Goal: Find specific page/section: Find specific page/section

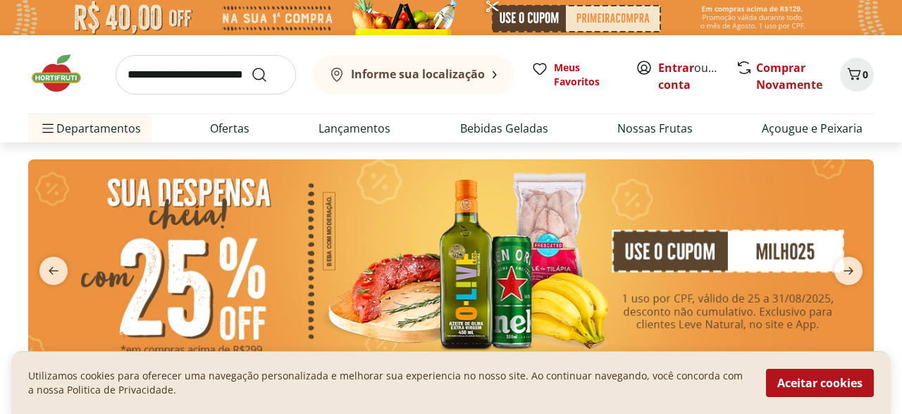
scroll to position [73, 0]
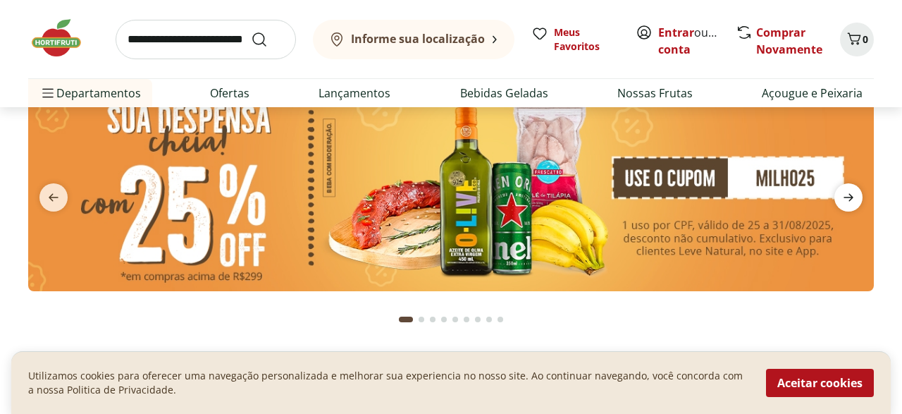
click at [853, 199] on icon "next" at bounding box center [848, 197] width 17 height 17
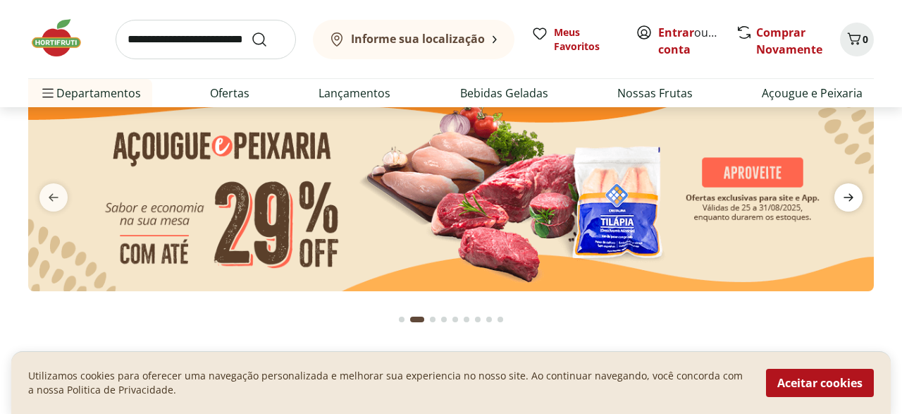
click at [853, 199] on icon "next" at bounding box center [848, 197] width 17 height 17
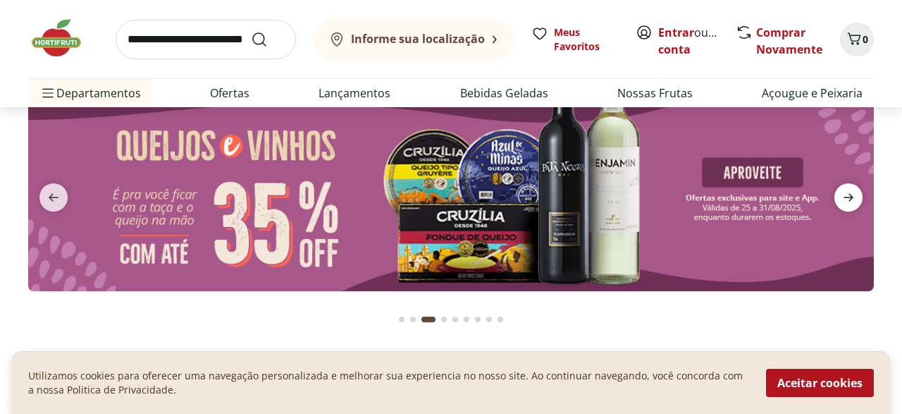
click at [853, 199] on icon "next" at bounding box center [848, 197] width 17 height 17
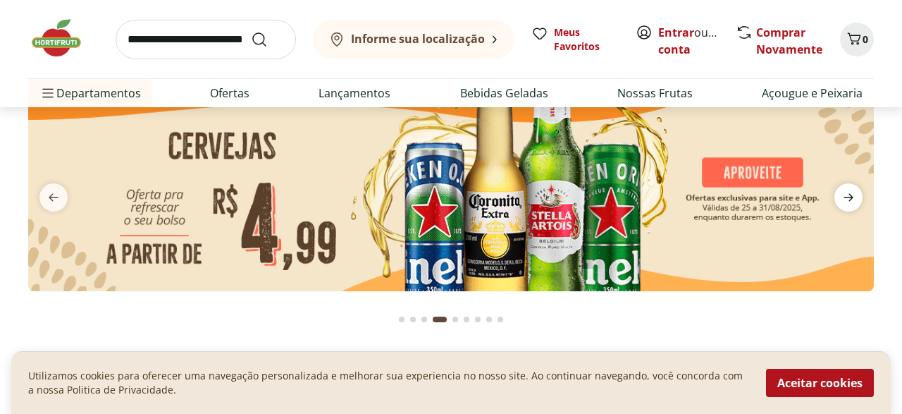
click at [853, 199] on icon "next" at bounding box center [848, 197] width 17 height 17
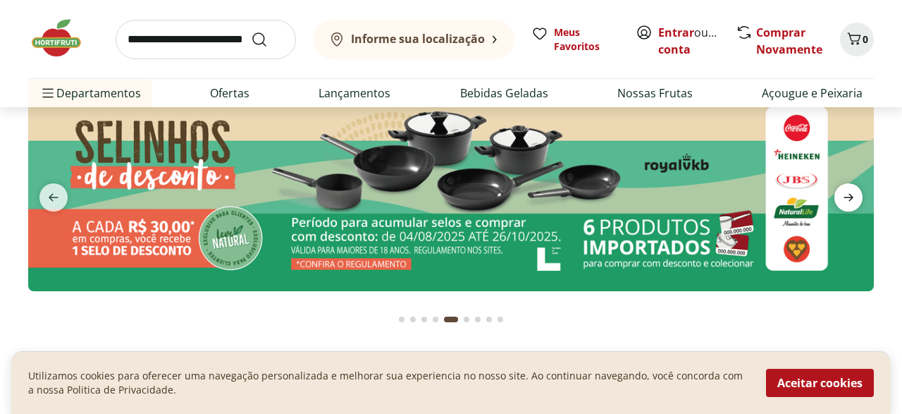
click at [851, 199] on icon "next" at bounding box center [848, 197] width 17 height 17
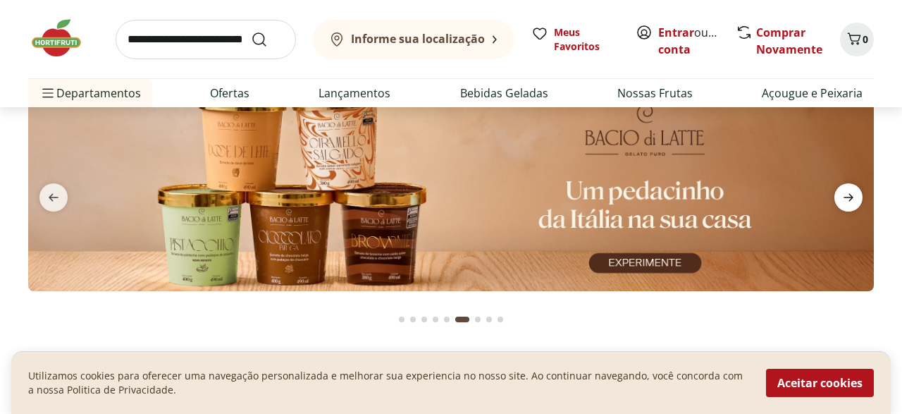
click at [851, 199] on icon "next" at bounding box center [848, 197] width 10 height 8
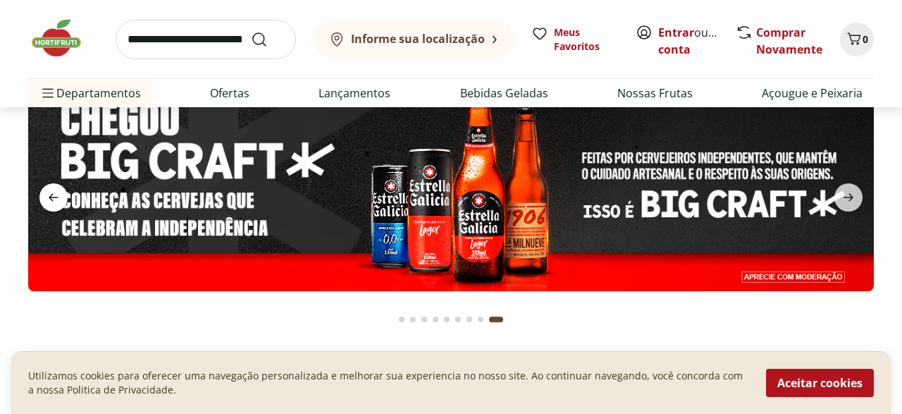
click at [44, 199] on span "previous" at bounding box center [53, 197] width 28 height 28
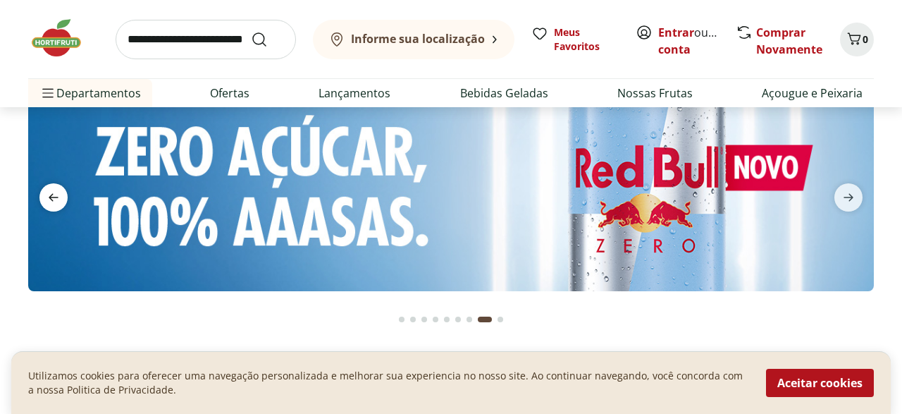
click at [44, 199] on span "previous" at bounding box center [53, 197] width 28 height 28
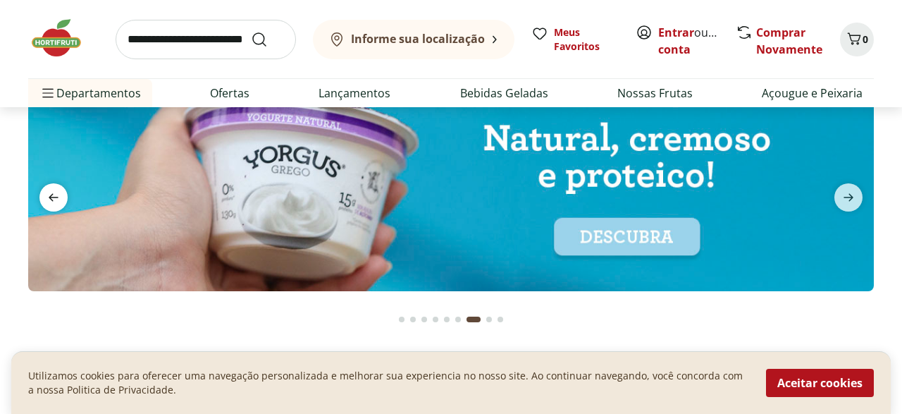
click at [44, 199] on span "previous" at bounding box center [53, 197] width 28 height 28
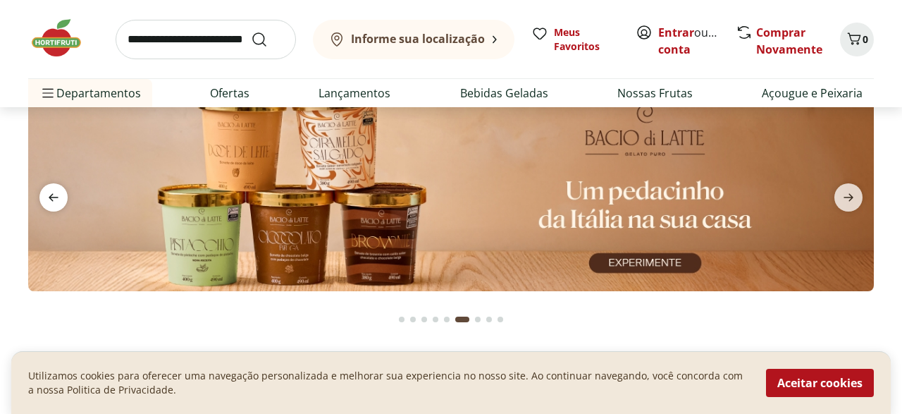
click at [45, 199] on icon "previous" at bounding box center [53, 197] width 17 height 17
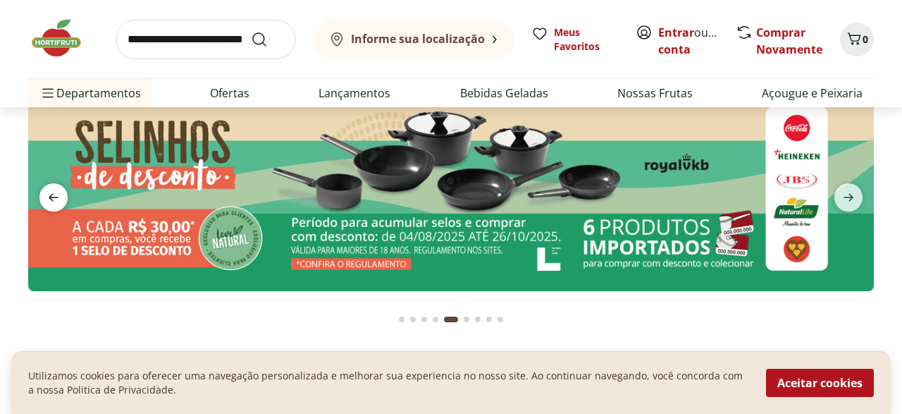
click at [45, 199] on icon "previous" at bounding box center [53, 197] width 17 height 17
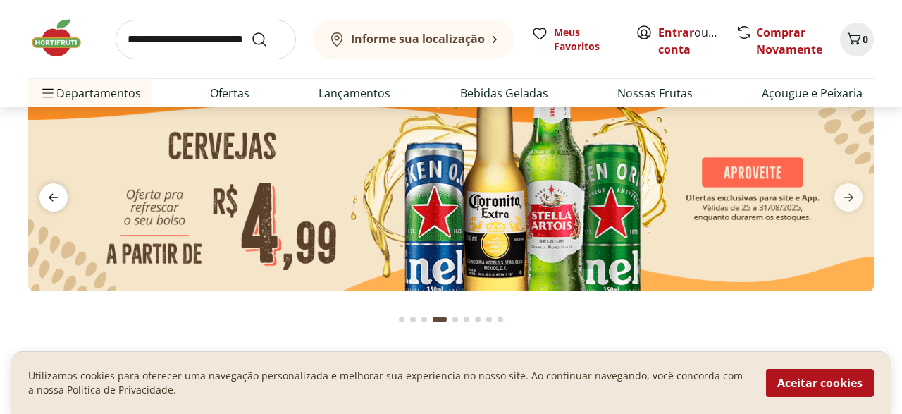
click at [45, 199] on icon "previous" at bounding box center [53, 197] width 17 height 17
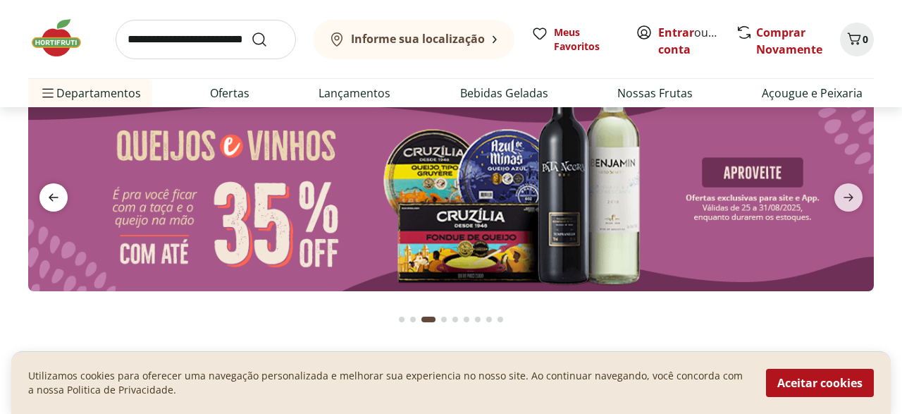
click at [44, 198] on span "previous" at bounding box center [53, 197] width 28 height 28
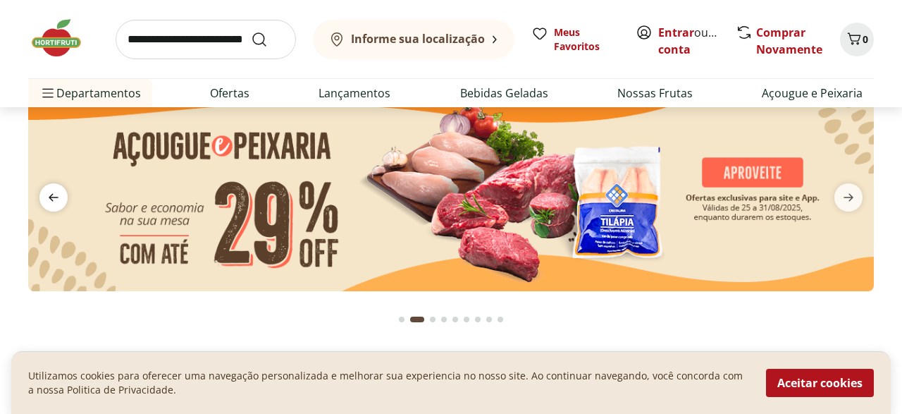
click at [44, 198] on span "previous" at bounding box center [53, 197] width 28 height 28
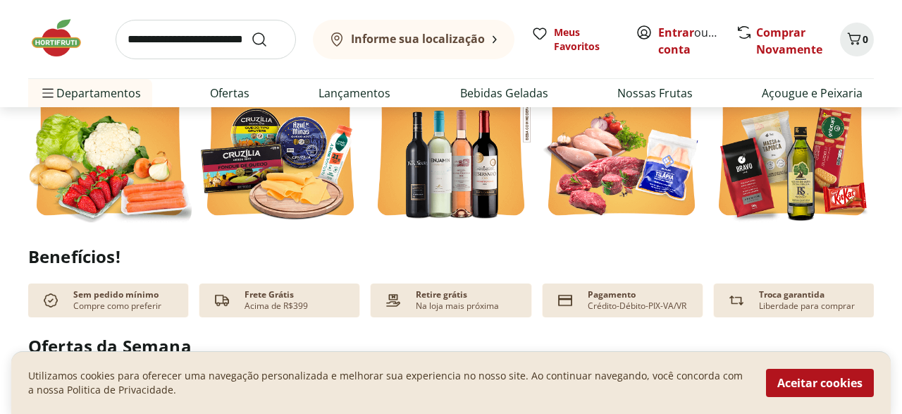
scroll to position [513, 0]
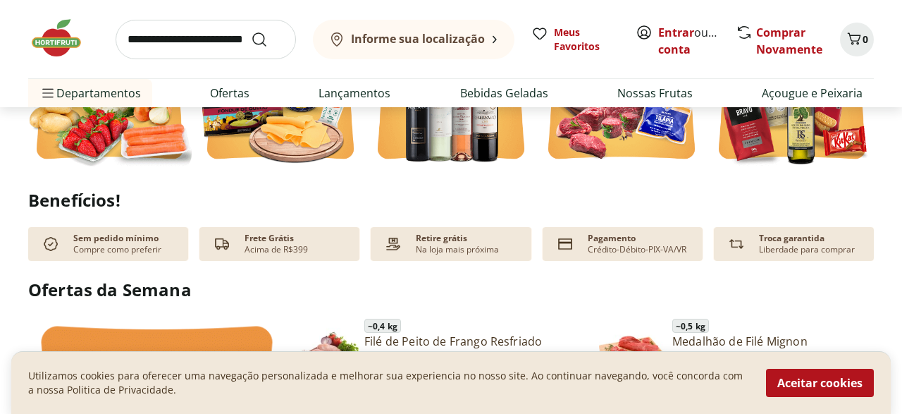
click at [292, 260] on div "Frete Grátis Acima de R$399" at bounding box center [279, 244] width 160 height 34
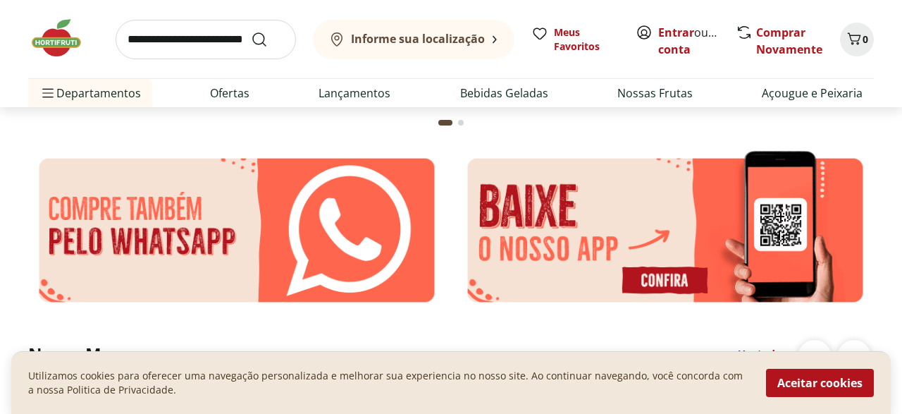
scroll to position [2272, 0]
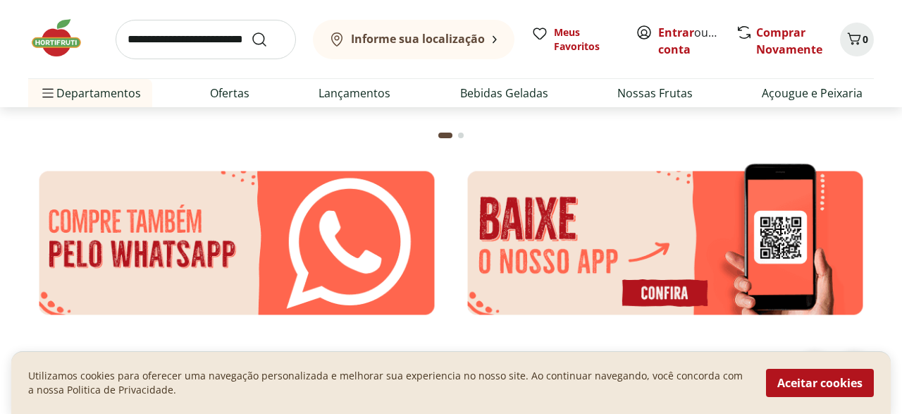
click at [449, 35] on b "Informe sua localização" at bounding box center [418, 39] width 134 height 16
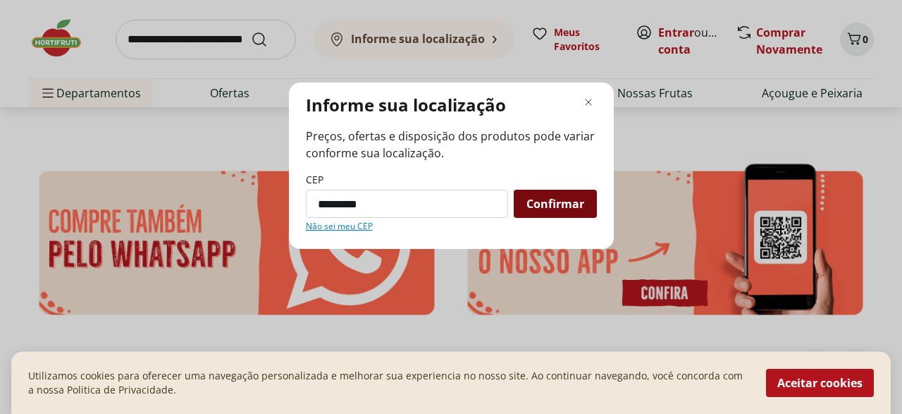
type input "*********"
click at [540, 209] on span "Confirmar" at bounding box center [555, 203] width 58 height 11
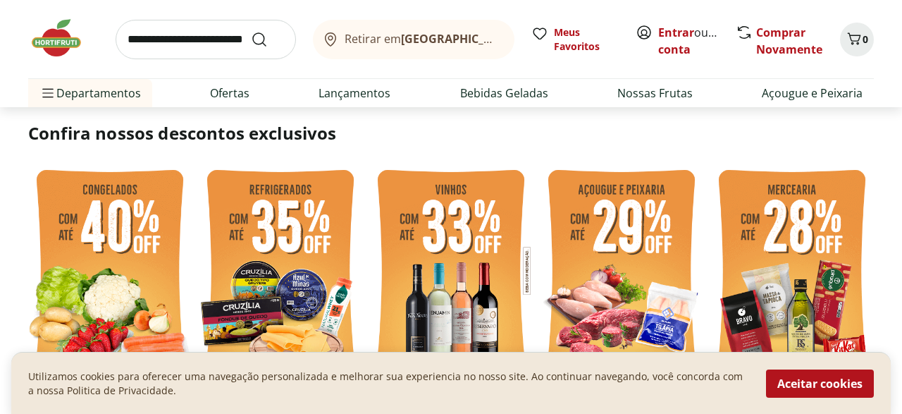
scroll to position [0, 0]
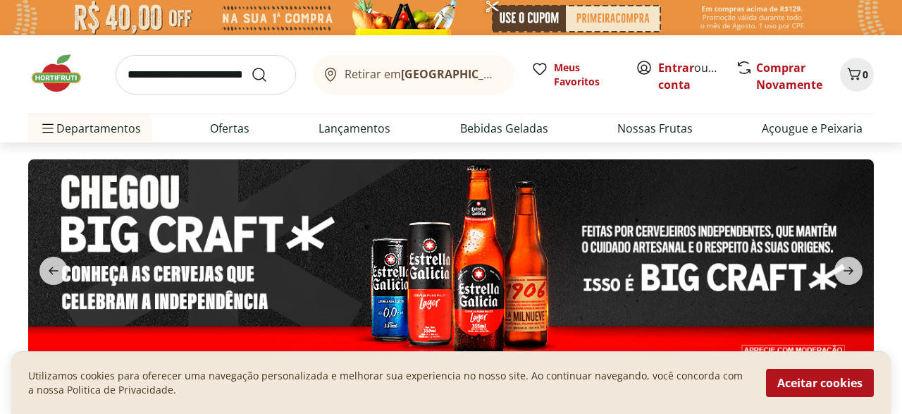
click at [852, 247] on img at bounding box center [451, 261] width 846 height 205
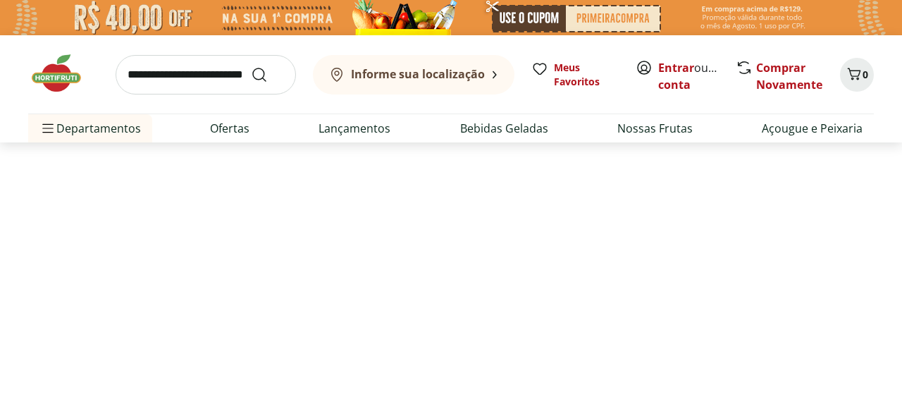
select select "**********"
